Goal: Task Accomplishment & Management: Manage account settings

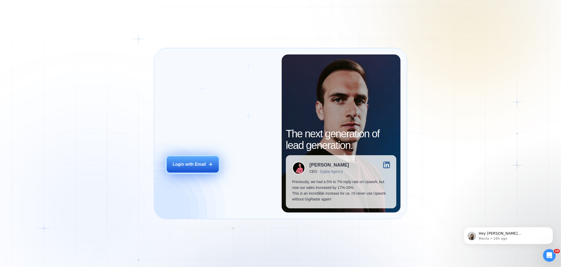
click at [188, 166] on div "Login with Email" at bounding box center [189, 164] width 33 height 6
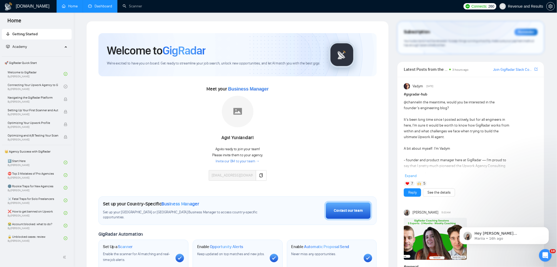
click at [102, 4] on link "Dashboard" at bounding box center [100, 6] width 24 height 4
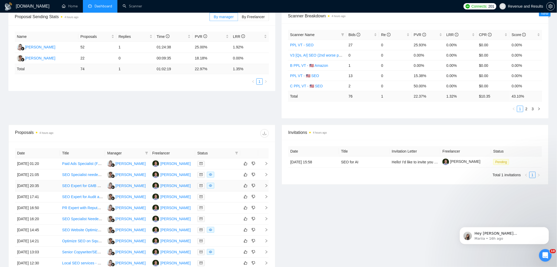
scroll to position [148, 0]
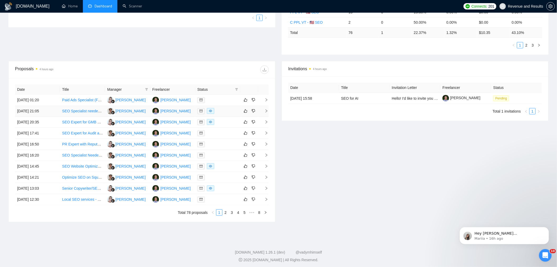
click at [45, 112] on td "[DATE] 21:05" at bounding box center [37, 111] width 45 height 11
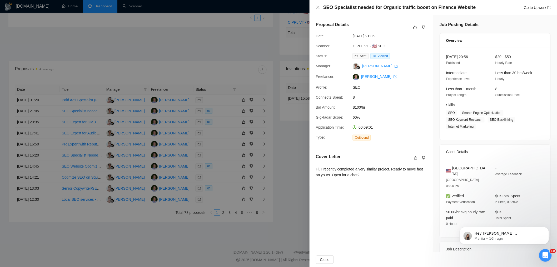
click at [125, 80] on div at bounding box center [278, 133] width 557 height 267
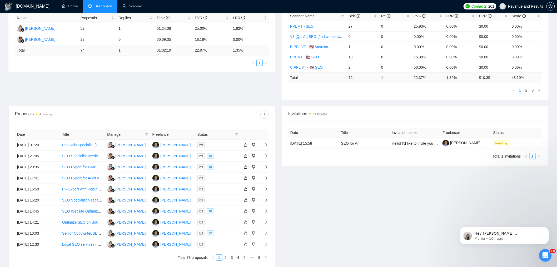
scroll to position [69, 0]
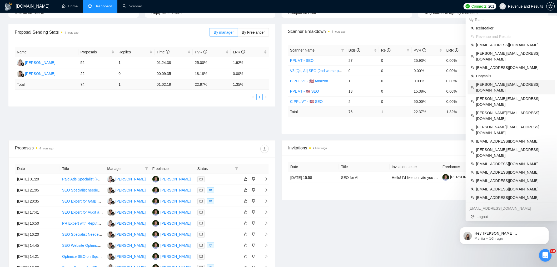
click at [497, 82] on span "[PERSON_NAME][EMAIL_ADDRESS][DOMAIN_NAME]" at bounding box center [513, 88] width 75 height 12
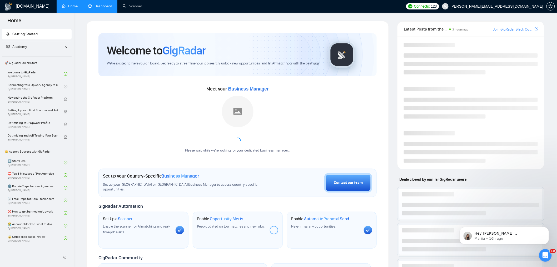
click at [101, 5] on link "Dashboard" at bounding box center [100, 6] width 24 height 4
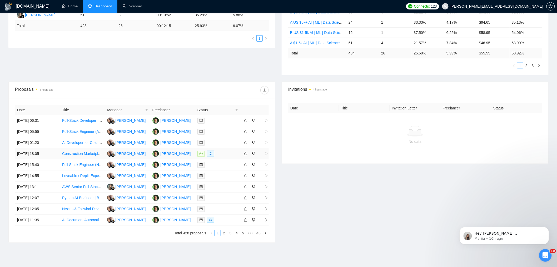
scroll to position [150, 0]
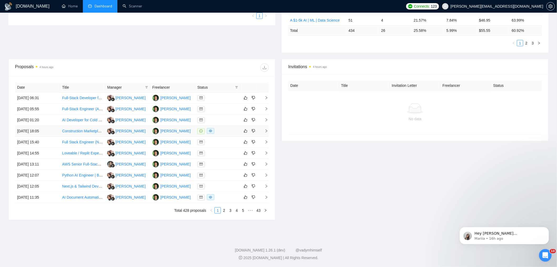
click at [38, 130] on td "[DATE] 18:05" at bounding box center [37, 131] width 45 height 11
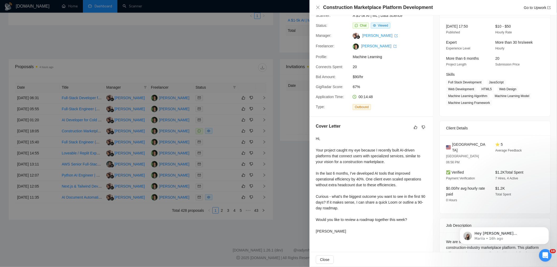
scroll to position [62, 0]
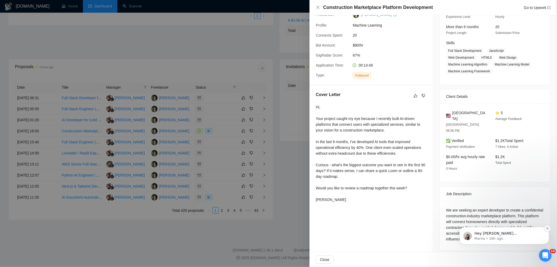
click at [547, 227] on icon "Dismiss notification" at bounding box center [547, 228] width 3 height 3
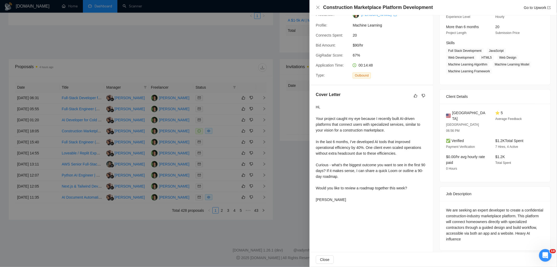
click at [198, 141] on div at bounding box center [278, 133] width 557 height 267
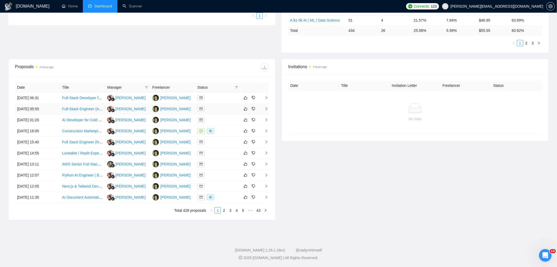
scroll to position [0, 0]
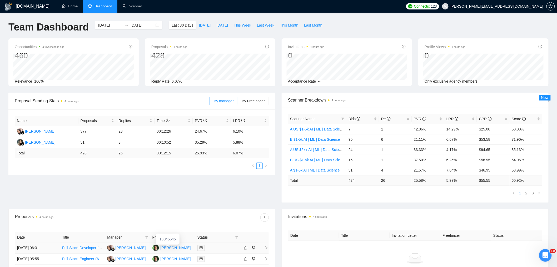
click at [167, 249] on div "[PERSON_NAME]" at bounding box center [175, 248] width 30 height 6
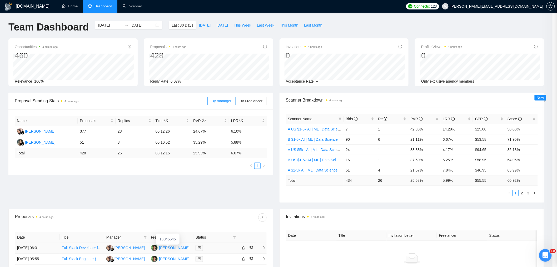
scroll to position [53, 0]
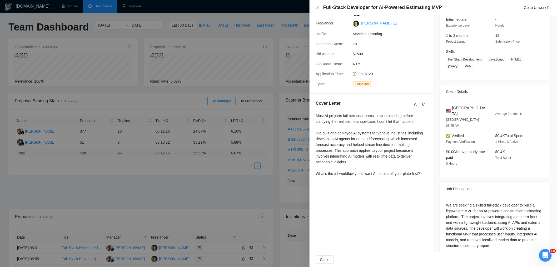
click at [247, 82] on div at bounding box center [278, 133] width 557 height 267
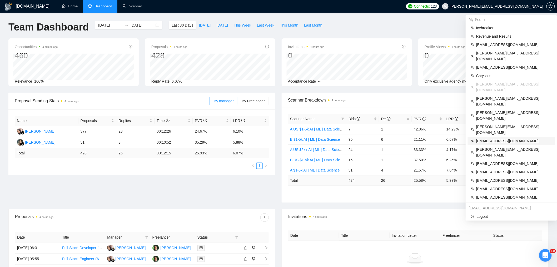
click at [495, 138] on span "[EMAIL_ADDRESS][DOMAIN_NAME]" at bounding box center [513, 141] width 75 height 6
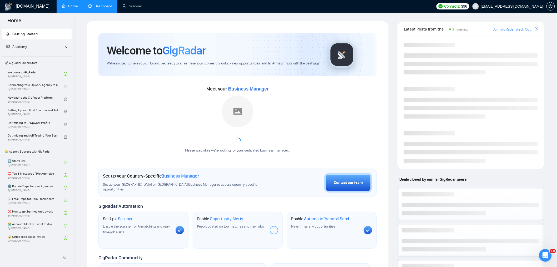
click at [105, 7] on link "Dashboard" at bounding box center [100, 6] width 24 height 4
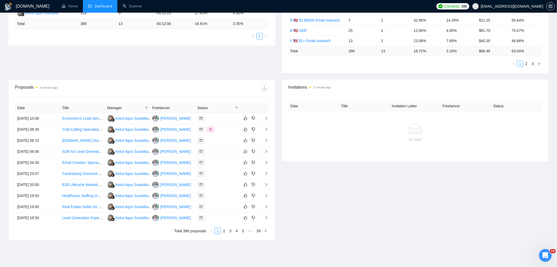
scroll to position [130, 0]
click at [238, 107] on span at bounding box center [236, 108] width 5 height 8
click at [224, 118] on span "Chat" at bounding box center [220, 118] width 10 height 4
checkbox input "true"
click at [230, 133] on div "Reset OK" at bounding box center [223, 137] width 32 height 10
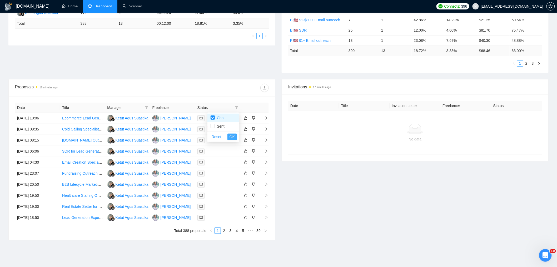
click at [231, 135] on span "OK" at bounding box center [231, 137] width 5 height 6
